Goal: Transaction & Acquisition: Purchase product/service

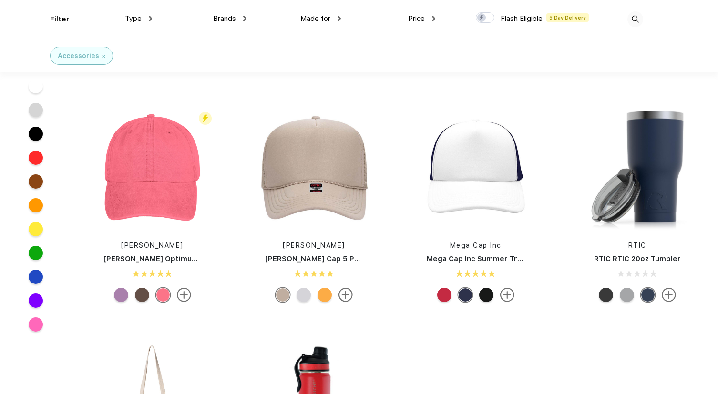
scroll to position [709, 0]
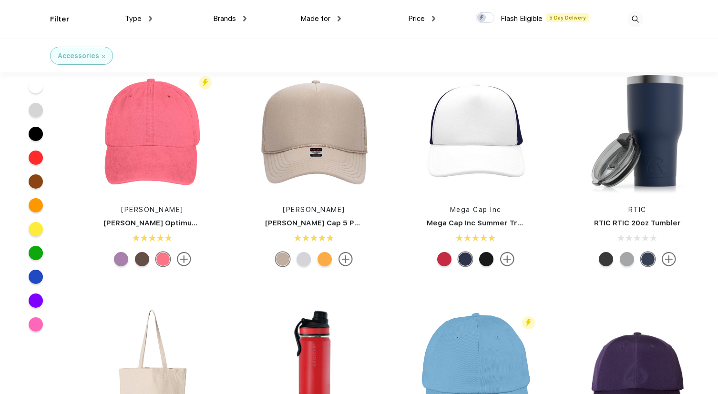
click at [119, 57] on div "Accessories" at bounding box center [87, 60] width 75 height 26
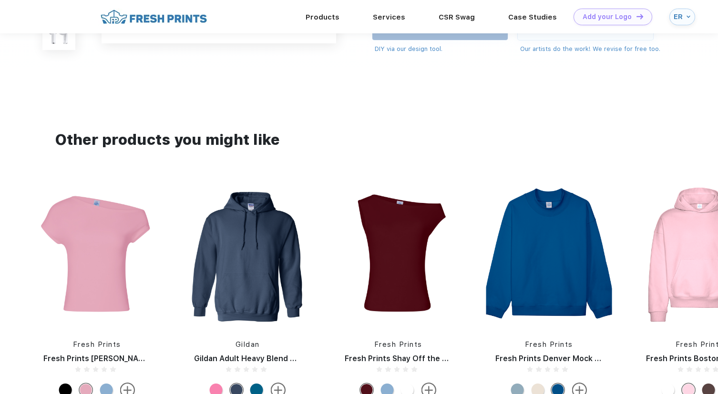
scroll to position [504, 0]
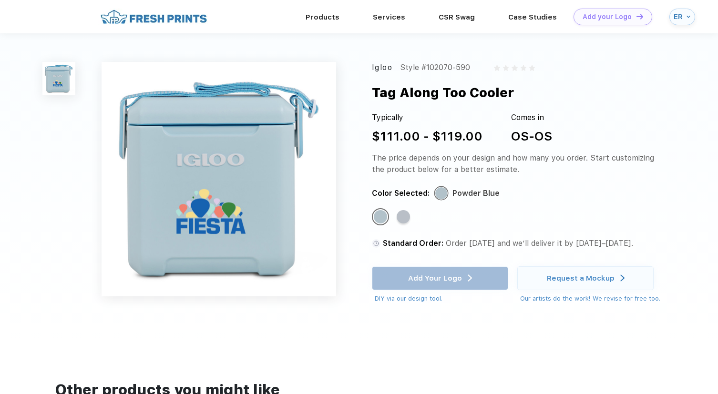
click at [486, 81] on div "Igloo Style #102070-590 Tag Along Too Cooler Typically $111.00 - $119.00 Comes …" at bounding box center [519, 182] width 294 height 241
